Goal: Check status: Check status

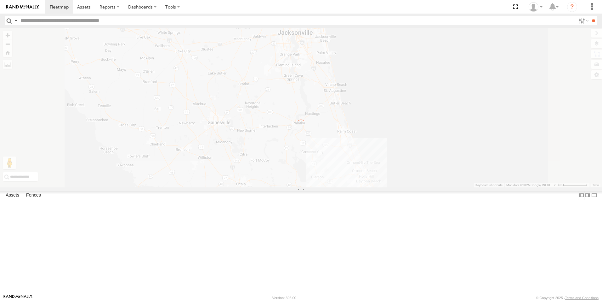
click at [0, 0] on label "×" at bounding box center [0, 0] width 0 height 0
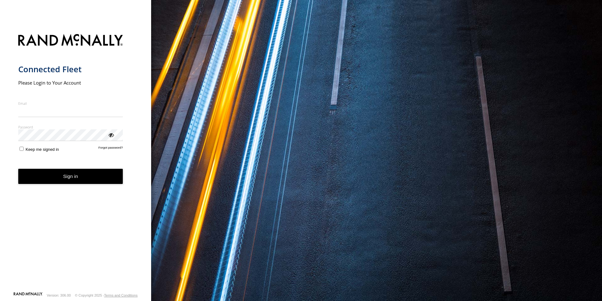
type input "**********"
click at [67, 182] on button "Sign in" at bounding box center [70, 176] width 105 height 15
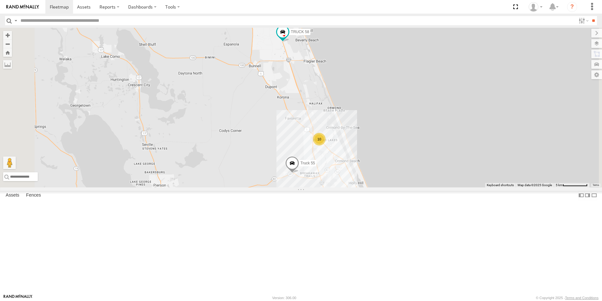
click at [299, 173] on span at bounding box center [292, 164] width 14 height 17
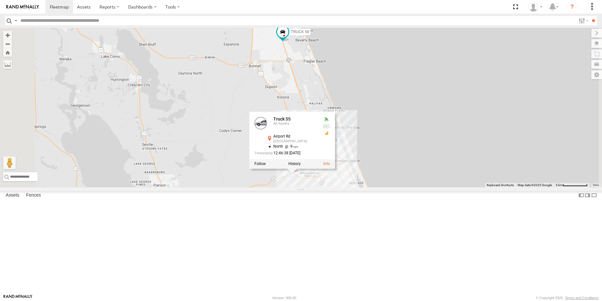
click at [456, 164] on div "10 Truck 55 TRUCK 58 Truck 55 All Assets Airport Rd Ormond Beach 29.26225 , -81…" at bounding box center [301, 107] width 602 height 159
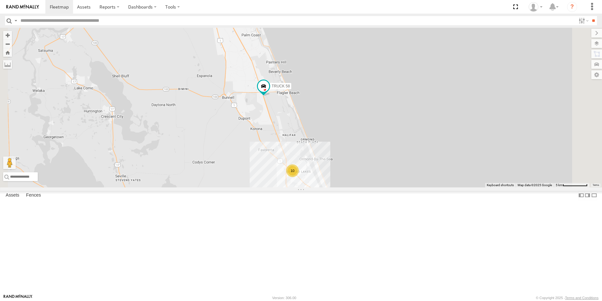
drag, startPoint x: 476, startPoint y: 172, endPoint x: 449, endPoint y: 204, distance: 41.8
click at [449, 187] on div "Truck 55 TRUCK 58 10" at bounding box center [301, 107] width 602 height 159
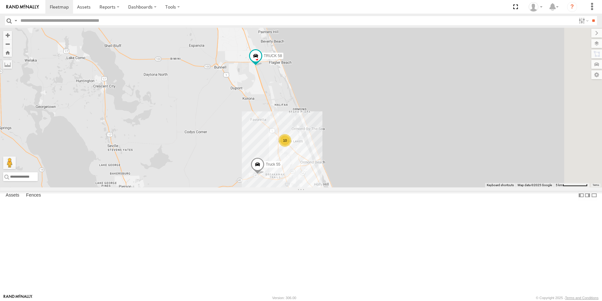
drag, startPoint x: 401, startPoint y: 216, endPoint x: 419, endPoint y: 178, distance: 42.0
click at [419, 178] on div "Truck 55 TRUCK 58 10" at bounding box center [301, 107] width 602 height 159
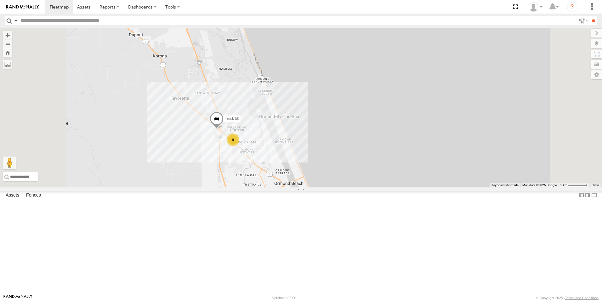
drag, startPoint x: 432, startPoint y: 205, endPoint x: 451, endPoint y: 226, distance: 28.3
click at [451, 187] on div "Truck 55 TRUCK 58 9 Truck 50" at bounding box center [301, 107] width 602 height 159
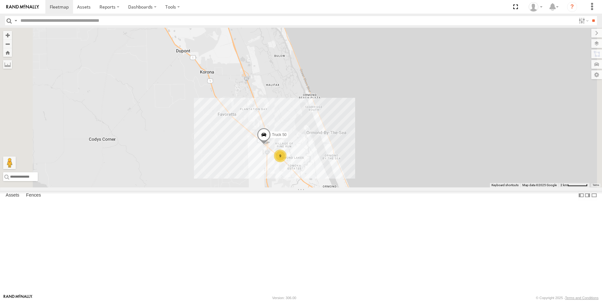
drag, startPoint x: 455, startPoint y: 227, endPoint x: 503, endPoint y: 243, distance: 50.8
click at [503, 187] on div "Truck 55 TRUCK 58 9 Truck 50" at bounding box center [301, 107] width 602 height 159
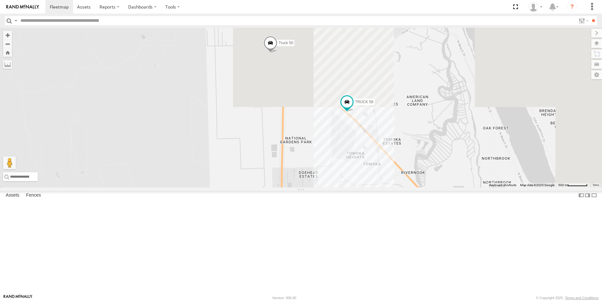
drag, startPoint x: 433, startPoint y: 29, endPoint x: 375, endPoint y: 219, distance: 199.4
click at [375, 187] on div "Truck 55 Truck 50 TRUCK 58" at bounding box center [301, 107] width 602 height 159
